Goal: Task Accomplishment & Management: Manage account settings

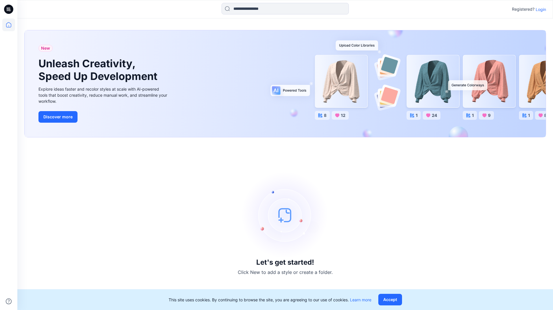
click at [539, 10] on p "Login" at bounding box center [540, 9] width 10 height 6
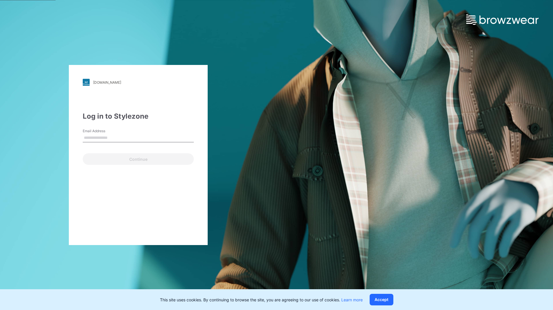
click at [138, 138] on input "Email Address" at bounding box center [138, 138] width 111 height 9
type input "**********"
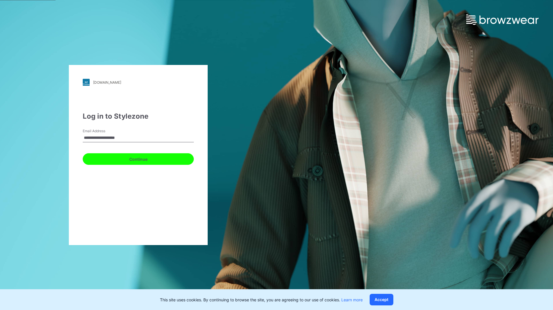
click at [134, 162] on button "Continue" at bounding box center [138, 160] width 111 height 12
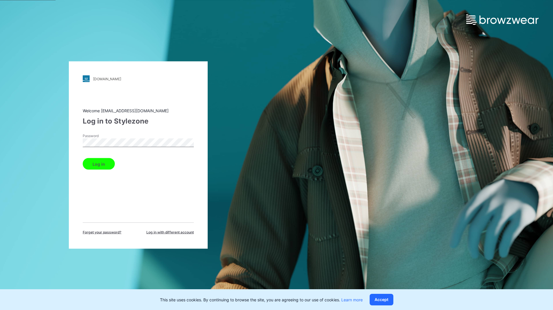
click at [95, 162] on button "Log in" at bounding box center [99, 164] width 32 height 12
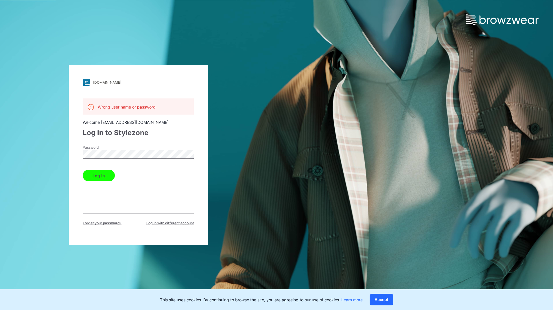
click at [170, 220] on div "Forget your password? Log in with different account" at bounding box center [138, 220] width 111 height 12
click at [171, 222] on span "Log in with different account" at bounding box center [169, 223] width 47 height 5
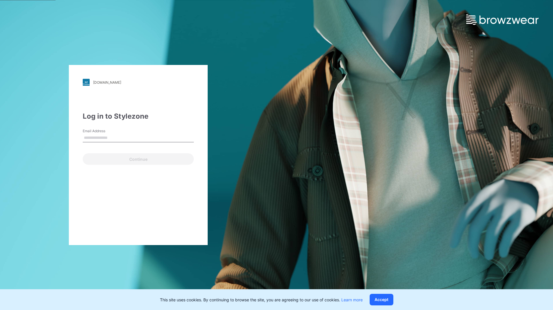
click at [120, 134] on input "Email Address" at bounding box center [138, 138] width 111 height 9
type input "**********"
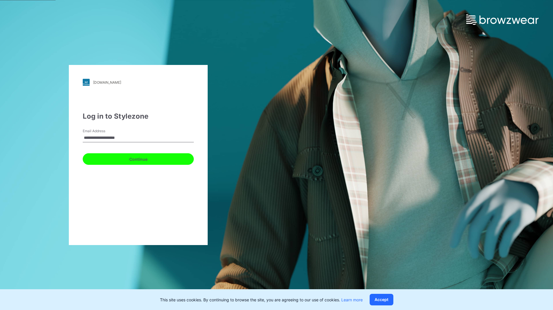
click at [124, 158] on button "Continue" at bounding box center [138, 160] width 111 height 12
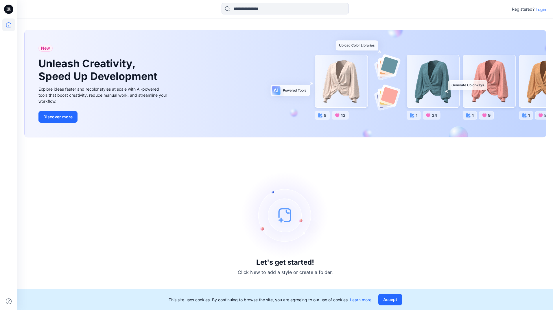
click at [542, 11] on p "Login" at bounding box center [540, 9] width 10 height 6
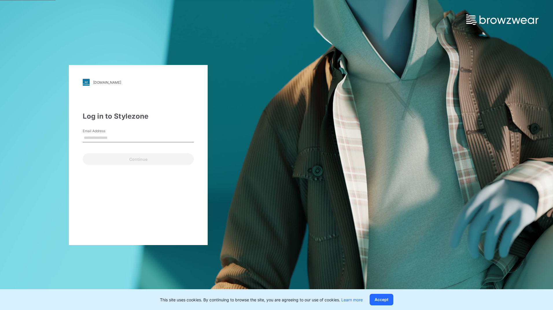
click at [100, 138] on input "Email Address" at bounding box center [138, 138] width 111 height 9
type input "**********"
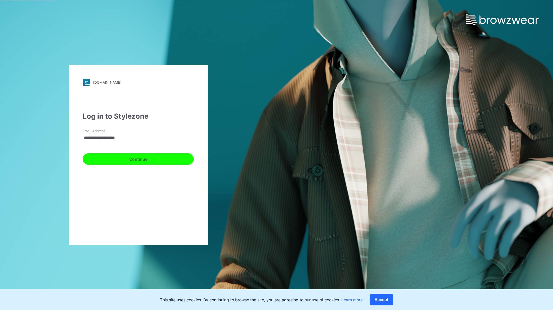
click at [119, 157] on button "Continue" at bounding box center [138, 160] width 111 height 12
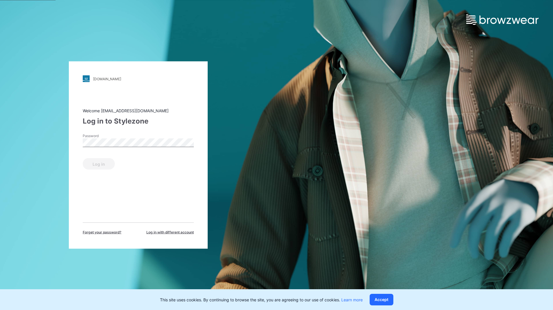
click at [350, 42] on div "pic.stylezone.com Loading... Welcome support@browzwear.com Log in to Stylezone …" at bounding box center [276, 155] width 553 height 310
click at [115, 231] on span "Forget your password?" at bounding box center [102, 232] width 39 height 5
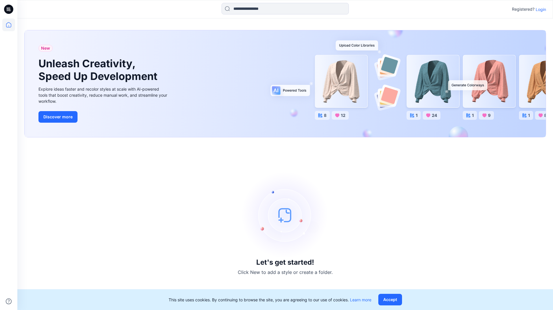
click at [541, 10] on p "Login" at bounding box center [540, 9] width 10 height 6
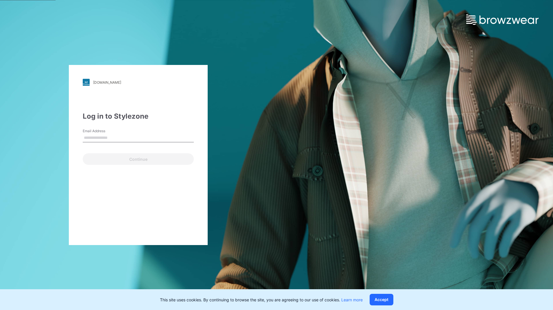
click at [156, 140] on input "Email Address" at bounding box center [138, 138] width 111 height 9
type input "**********"
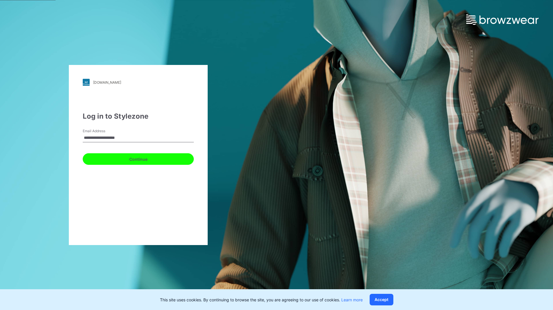
click at [134, 157] on button "Continue" at bounding box center [138, 160] width 111 height 12
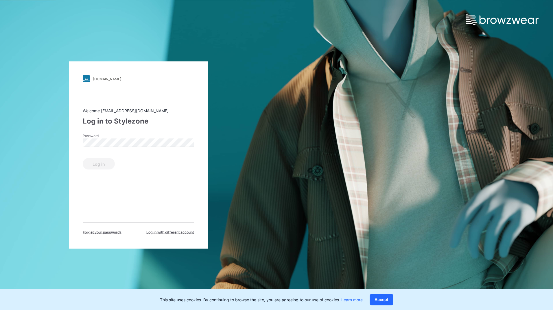
click at [103, 232] on span "Forget your password?" at bounding box center [102, 232] width 39 height 5
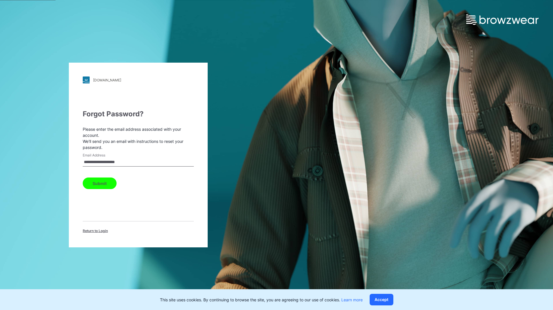
click at [102, 187] on button "Submit" at bounding box center [100, 184] width 34 height 12
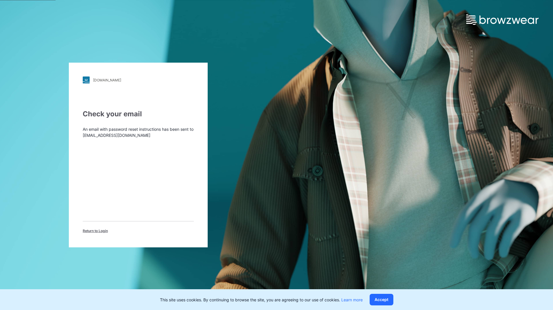
click at [101, 231] on span "Return to Login" at bounding box center [95, 231] width 25 height 5
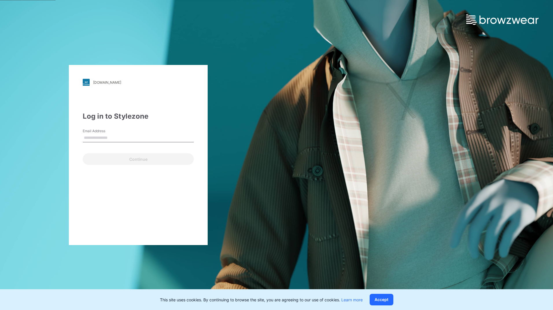
click at [106, 139] on input "Email Address" at bounding box center [138, 138] width 111 height 9
type input "**********"
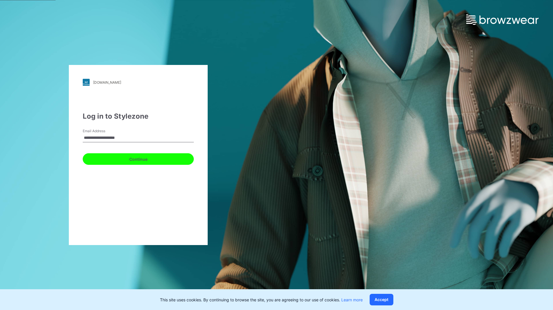
click at [121, 158] on button "Continue" at bounding box center [138, 160] width 111 height 12
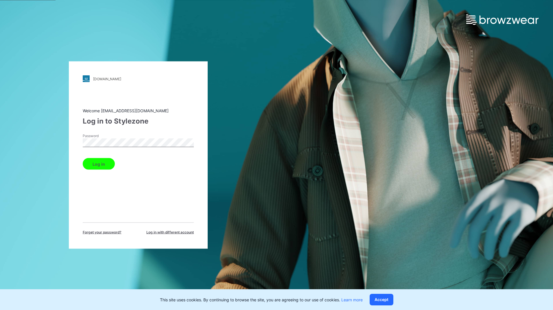
click at [89, 161] on button "Log in" at bounding box center [99, 164] width 32 height 12
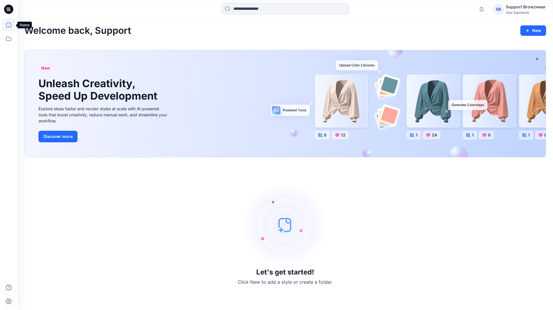
click at [5, 28] on icon at bounding box center [8, 25] width 13 height 13
click at [10, 42] on icon at bounding box center [8, 38] width 13 height 13
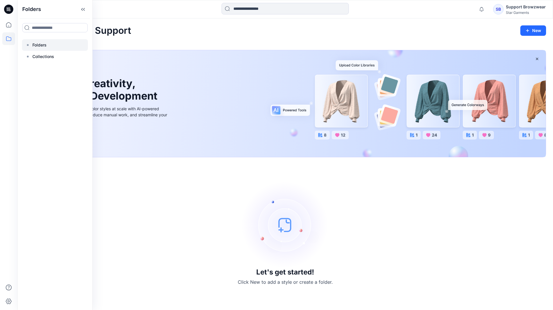
click at [34, 47] on p "Folders" at bounding box center [39, 45] width 14 height 7
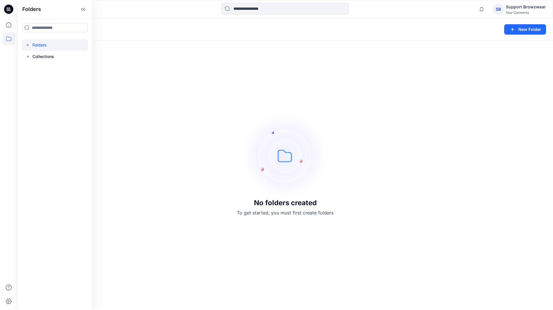
click at [59, 49] on div at bounding box center [55, 45] width 66 height 12
click at [56, 54] on div at bounding box center [55, 57] width 66 height 12
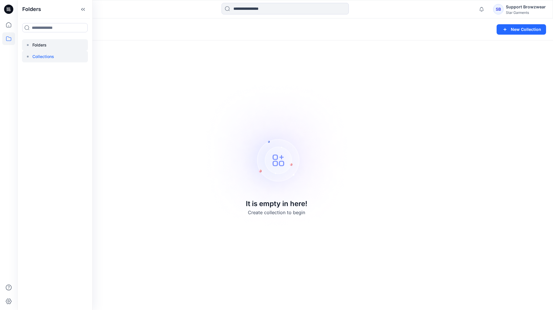
click at [52, 47] on div at bounding box center [55, 45] width 66 height 12
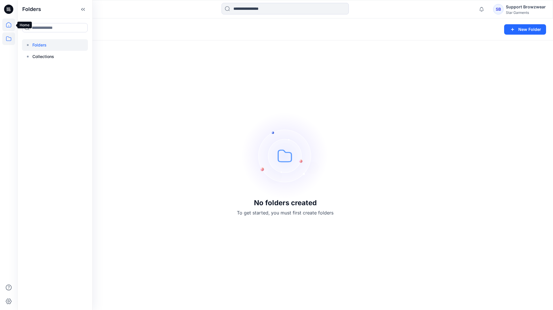
click at [13, 24] on icon at bounding box center [8, 25] width 13 height 13
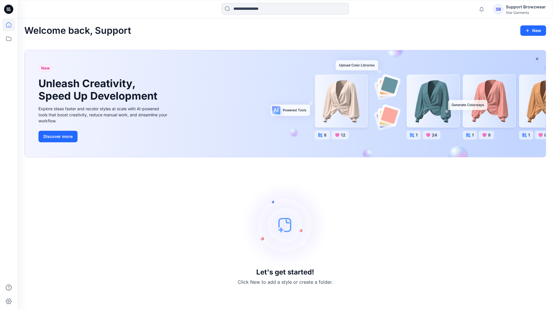
click at [500, 7] on div "SB" at bounding box center [498, 9] width 10 height 10
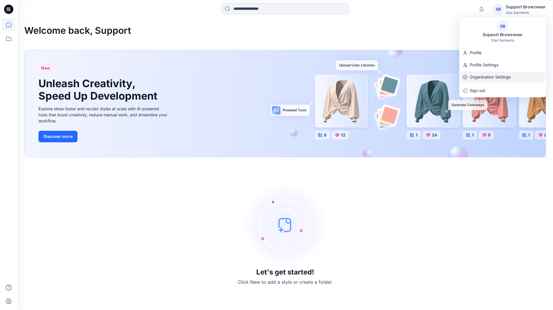
click at [487, 74] on p "Organization Settings" at bounding box center [490, 77] width 41 height 11
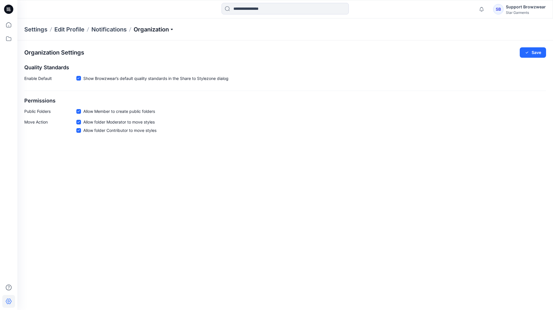
click at [155, 31] on p "Organization" at bounding box center [154, 29] width 40 height 8
click at [146, 100] on link "User Roles" at bounding box center [154, 101] width 84 height 12
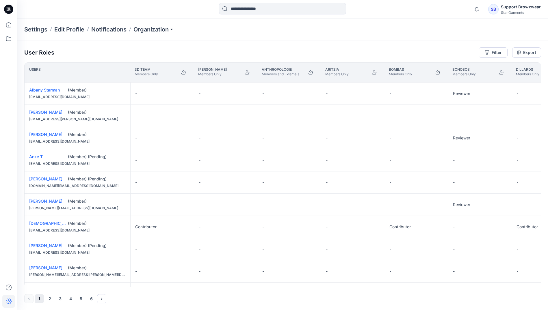
drag, startPoint x: 183, startPoint y: 73, endPoint x: 304, endPoint y: 27, distance: 129.0
click at [183, 73] on icon "Join" at bounding box center [184, 72] width 5 height 5
click at [246, 75] on button "Join" at bounding box center [247, 72] width 10 height 10
click at [313, 74] on icon "Join" at bounding box center [311, 72] width 5 height 5
click at [374, 72] on icon "Join" at bounding box center [374, 72] width 5 height 5
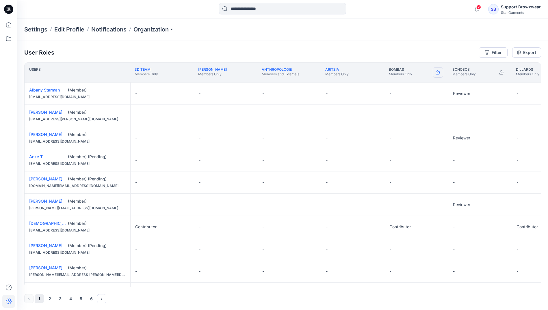
click at [439, 72] on icon "Join" at bounding box center [438, 73] width 5 height 4
click at [501, 71] on icon "Join" at bounding box center [502, 73] width 5 height 4
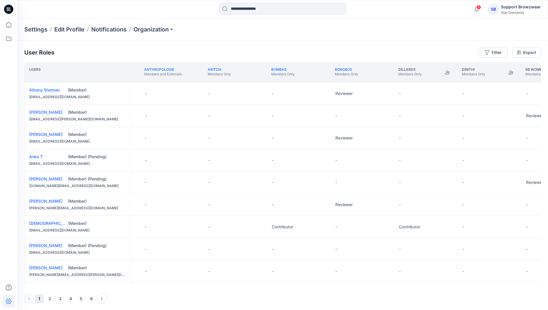
scroll to position [0, 119]
click at [509, 73] on icon "Join" at bounding box center [510, 72] width 5 height 5
click at [443, 72] on button "Join" at bounding box center [447, 72] width 10 height 10
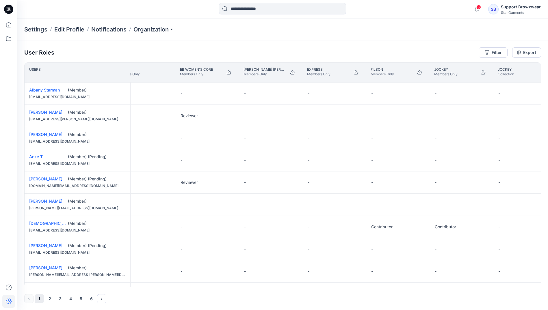
scroll to position [0, 530]
click at [229, 75] on button "Join" at bounding box center [226, 72] width 10 height 10
click at [290, 73] on icon "Join" at bounding box center [290, 72] width 5 height 5
click at [355, 74] on icon "Join" at bounding box center [354, 73] width 5 height 4
click at [419, 73] on icon "Join" at bounding box center [417, 73] width 5 height 4
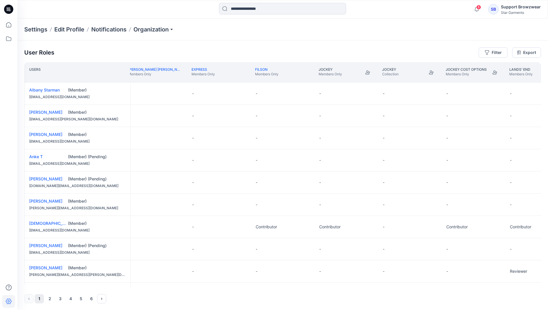
scroll to position [0, 643]
click at [365, 73] on button "Join" at bounding box center [368, 72] width 10 height 10
click at [430, 73] on icon "Join" at bounding box center [431, 72] width 5 height 5
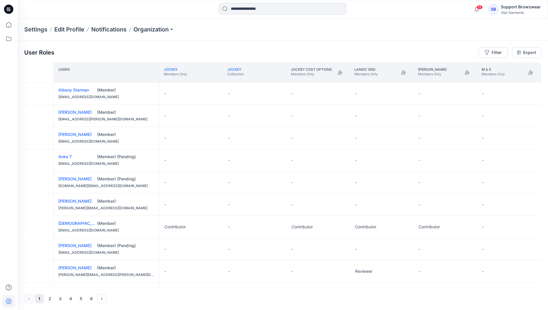
scroll to position [0, 921]
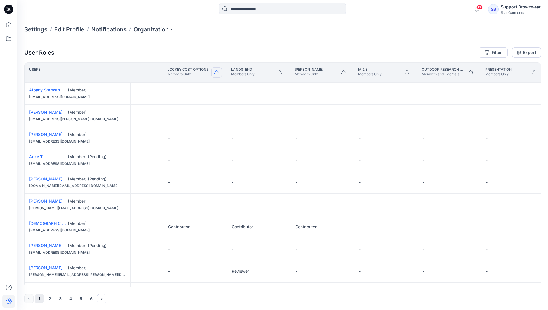
click at [217, 76] on button "Join" at bounding box center [217, 72] width 10 height 10
click at [280, 73] on icon "Join" at bounding box center [280, 72] width 5 height 5
click at [346, 69] on button "Join" at bounding box center [344, 72] width 10 height 10
click at [407, 74] on icon "Join" at bounding box center [407, 72] width 5 height 5
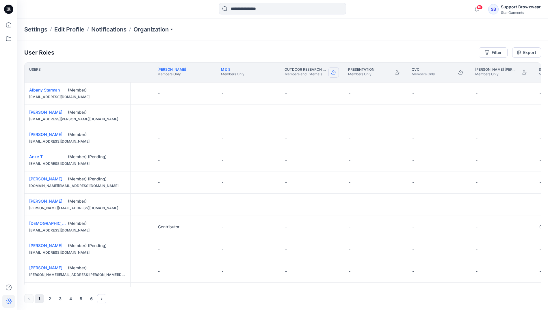
click at [337, 73] on button "Join" at bounding box center [334, 72] width 10 height 10
click at [397, 75] on icon "Join" at bounding box center [397, 73] width 5 height 4
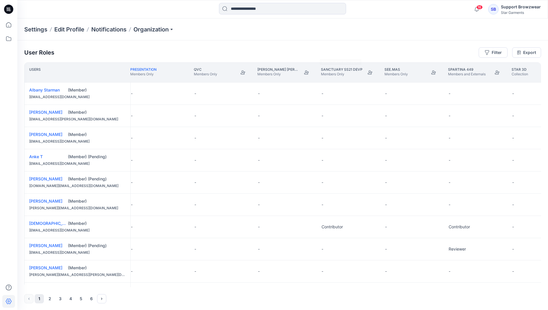
scroll to position [0, 1278]
click at [243, 71] on icon "Join" at bounding box center [242, 72] width 5 height 5
click at [308, 72] on button "Join" at bounding box center [305, 72] width 10 height 10
click at [374, 72] on button "Join" at bounding box center [369, 72] width 10 height 10
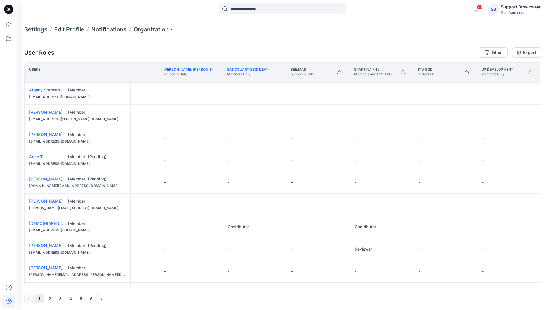
click at [338, 73] on icon "Join" at bounding box center [340, 72] width 5 height 5
click at [401, 69] on button "Join" at bounding box center [403, 72] width 10 height 10
drag, startPoint x: 465, startPoint y: 74, endPoint x: 304, endPoint y: 23, distance: 169.2
click at [465, 74] on icon "Join" at bounding box center [467, 72] width 5 height 5
click at [529, 73] on icon "Join" at bounding box center [530, 72] width 5 height 5
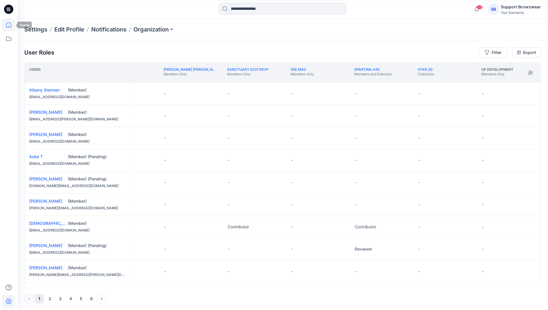
click at [8, 23] on icon at bounding box center [8, 24] width 5 height 5
